Goal: Information Seeking & Learning: Check status

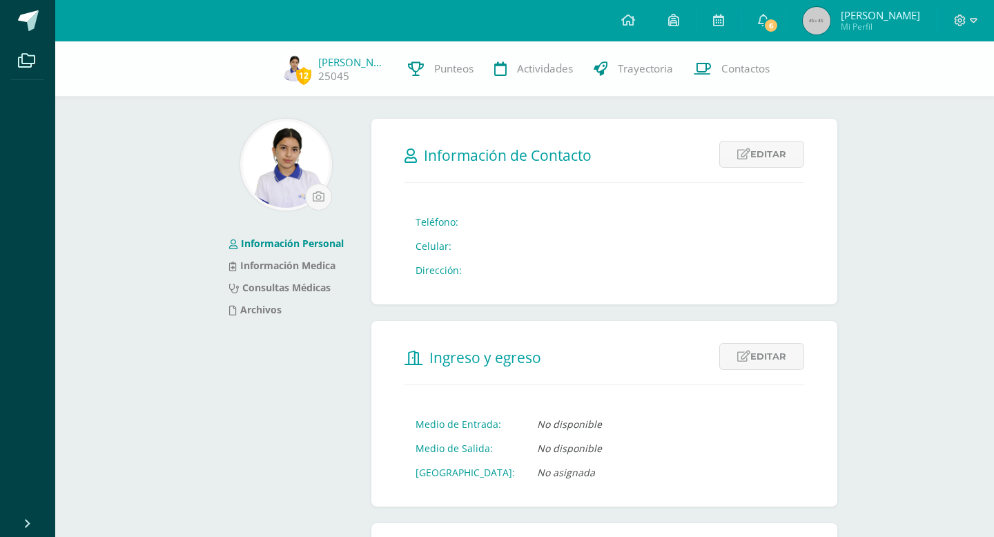
scroll to position [458, 0]
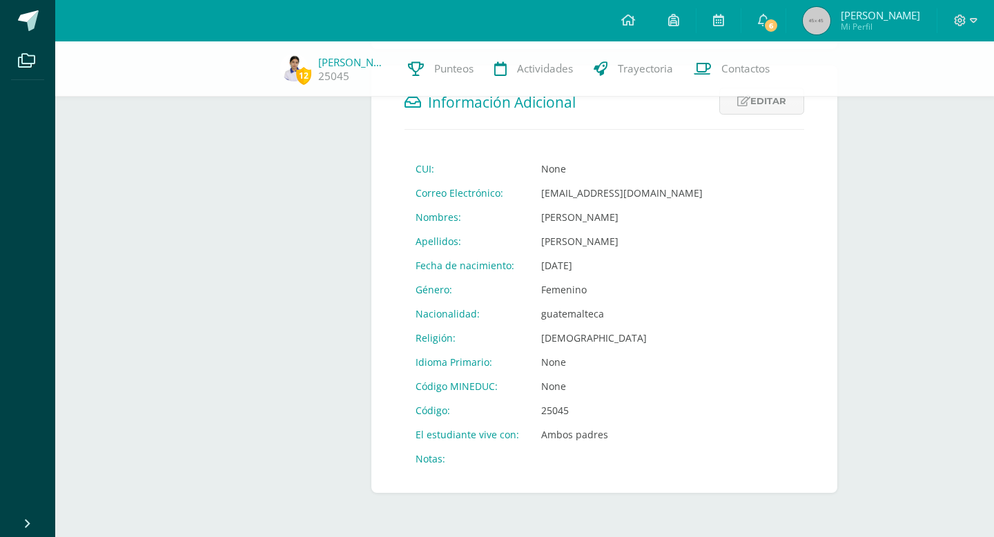
click at [444, 66] on span "Punteos" at bounding box center [453, 68] width 39 height 14
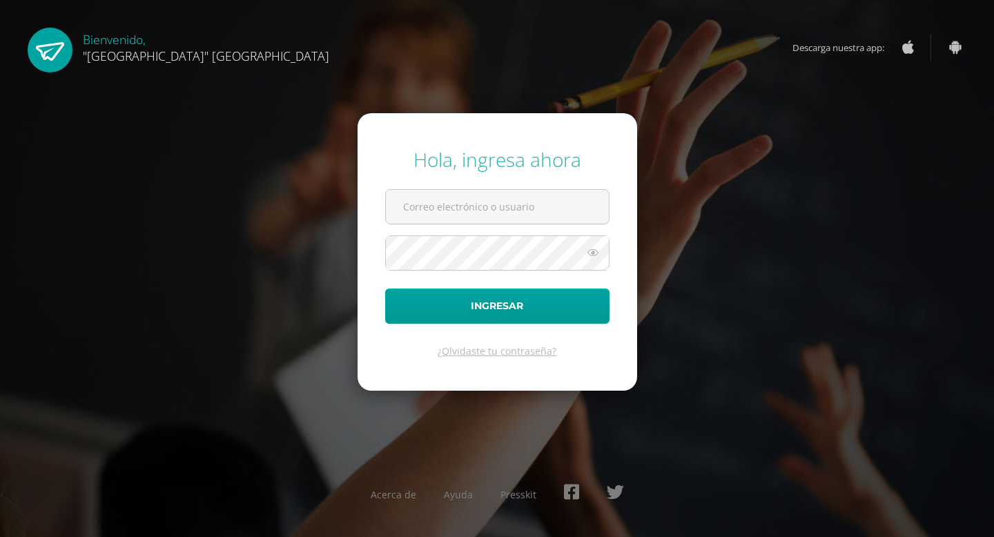
type input "sofyqdemonroy@gmail.com"
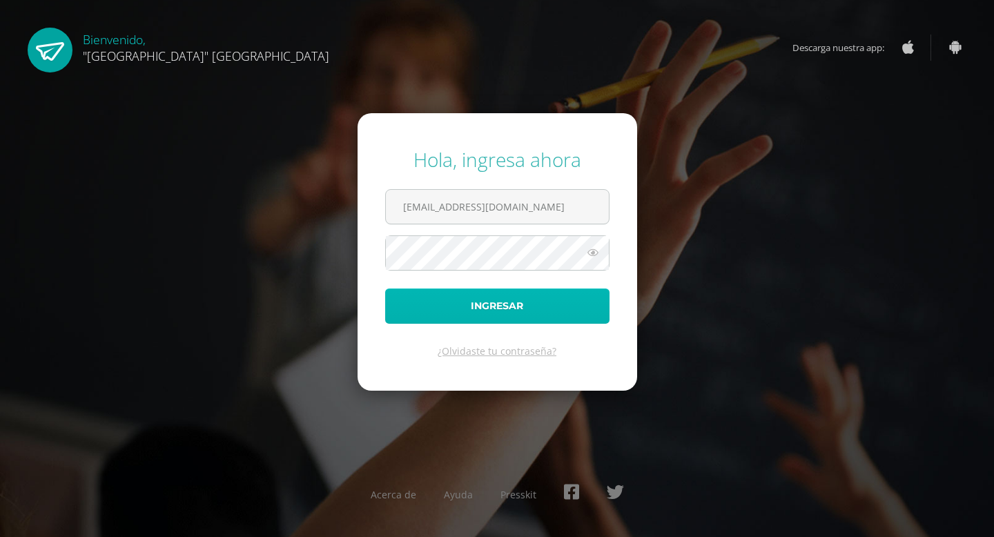
click at [510, 315] on button "Ingresar" at bounding box center [497, 306] width 224 height 35
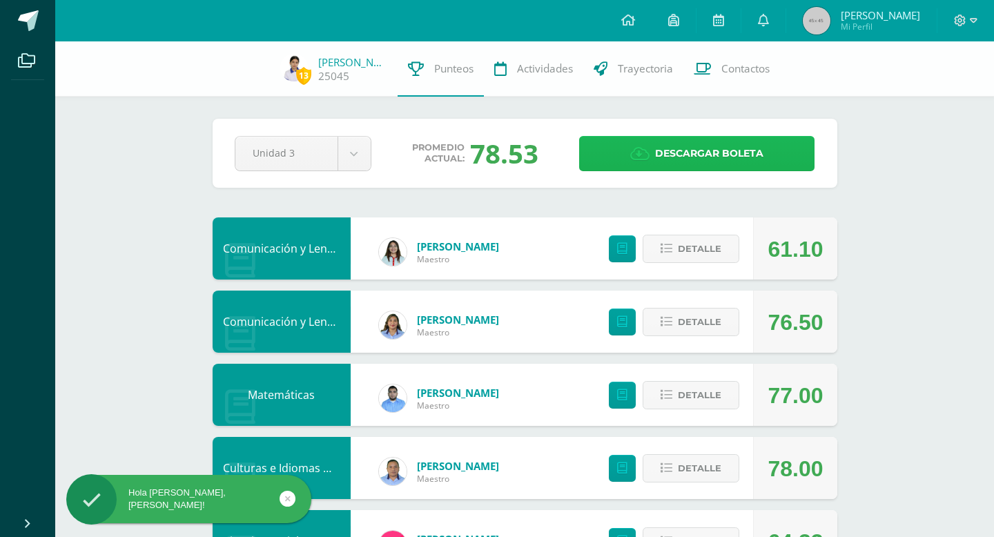
click at [762, 162] on span "Descargar boleta" at bounding box center [709, 154] width 108 height 34
